Goal: Transaction & Acquisition: Purchase product/service

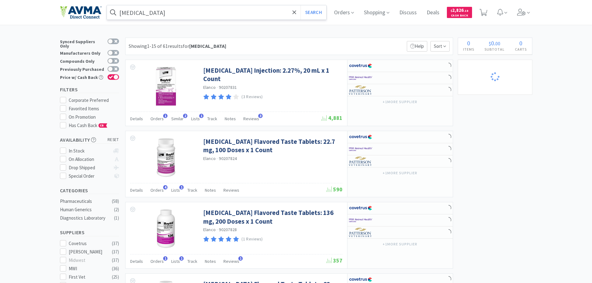
click at [181, 12] on input "[MEDICAL_DATA]" at bounding box center [217, 12] width 220 height 14
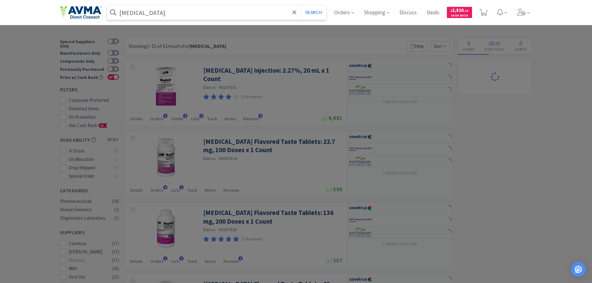
select select "1"
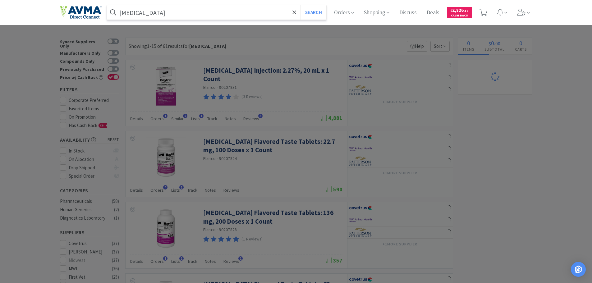
select select "1"
select select "3"
select select "1"
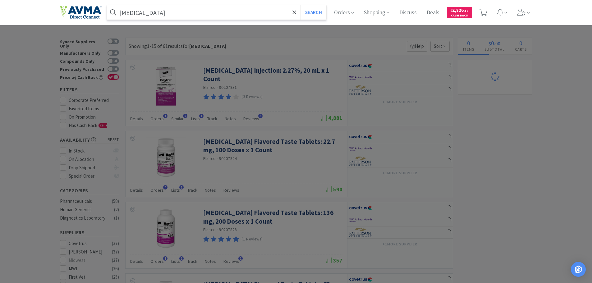
select select "1"
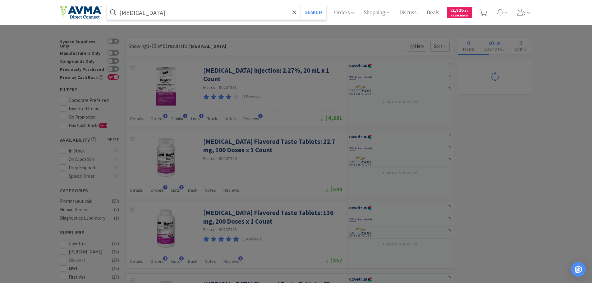
select select "1"
paste input "AUR1065"
type input "AUR1065"
click at [301, 5] on button "Search" at bounding box center [314, 12] width 26 height 14
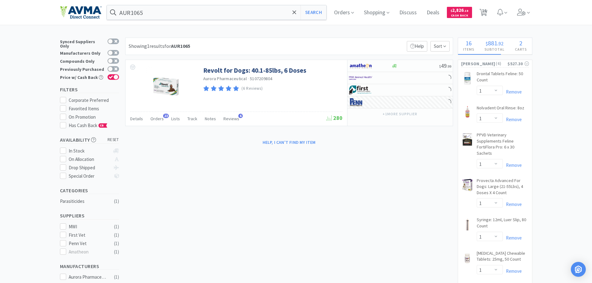
select select "1"
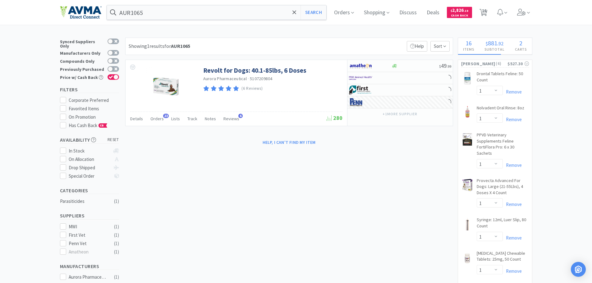
select select "1"
select select "2"
select select "1"
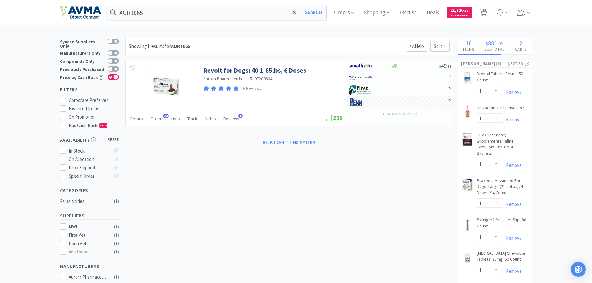
select select "2"
select select "1"
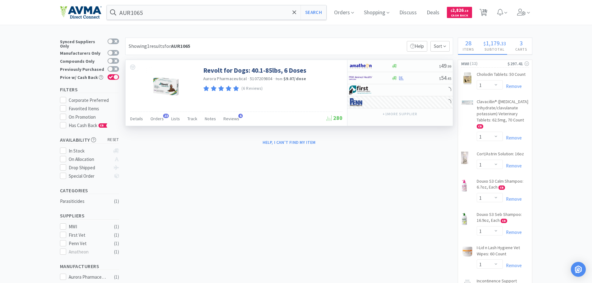
drag, startPoint x: 153, startPoint y: 117, endPoint x: 164, endPoint y: 119, distance: 11.1
click at [153, 117] on span "Orders" at bounding box center [157, 119] width 13 height 6
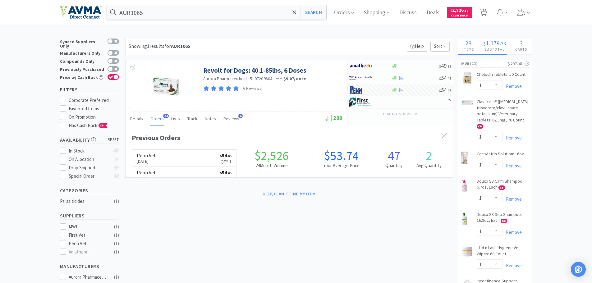
scroll to position [167, 328]
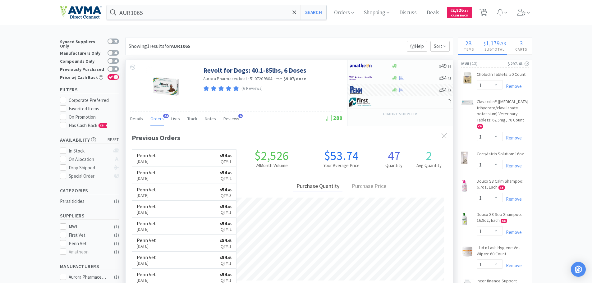
select select "2"
select select "1"
